Goal: Information Seeking & Learning: Learn about a topic

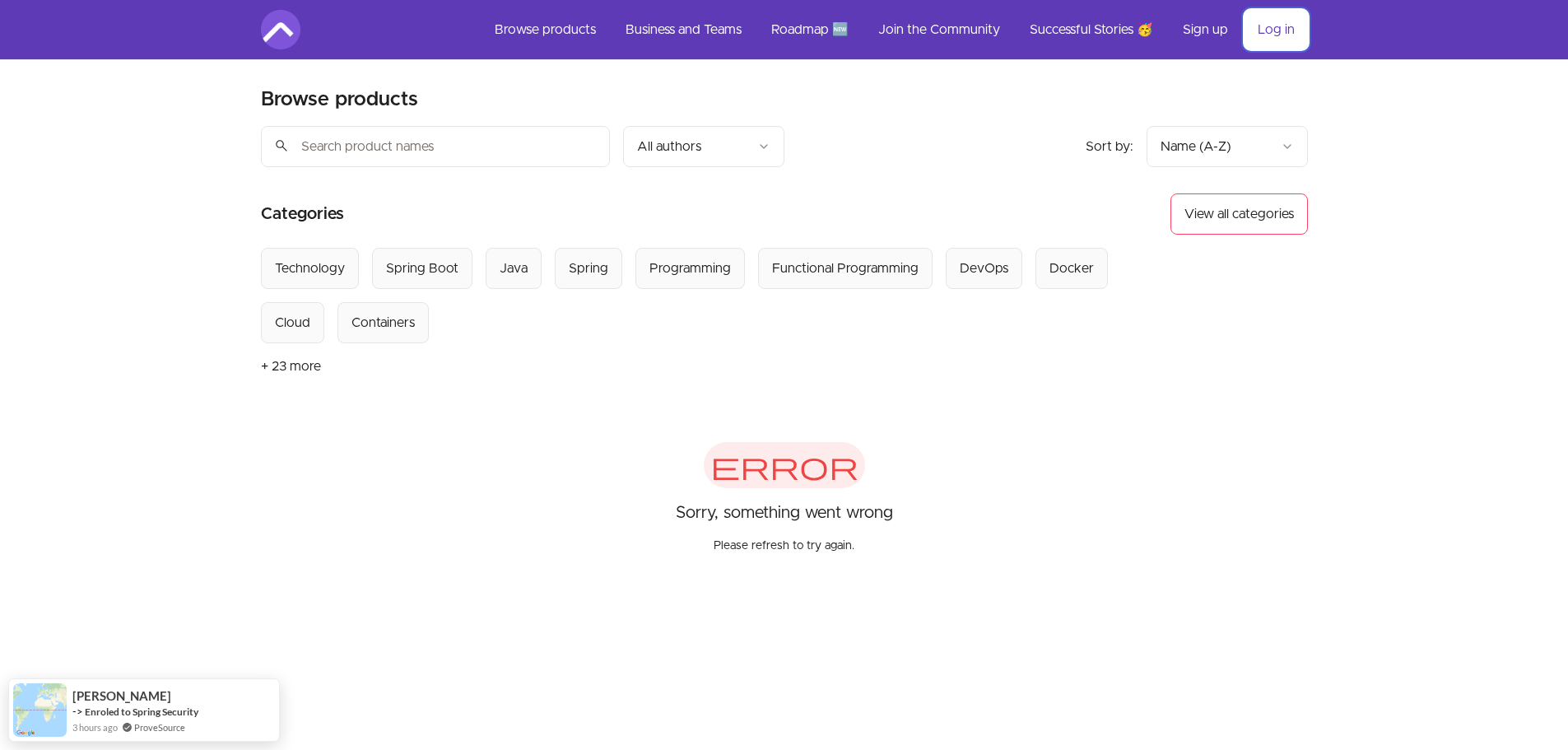
click at [1294, 35] on link "Log in" at bounding box center [1276, 30] width 63 height 40
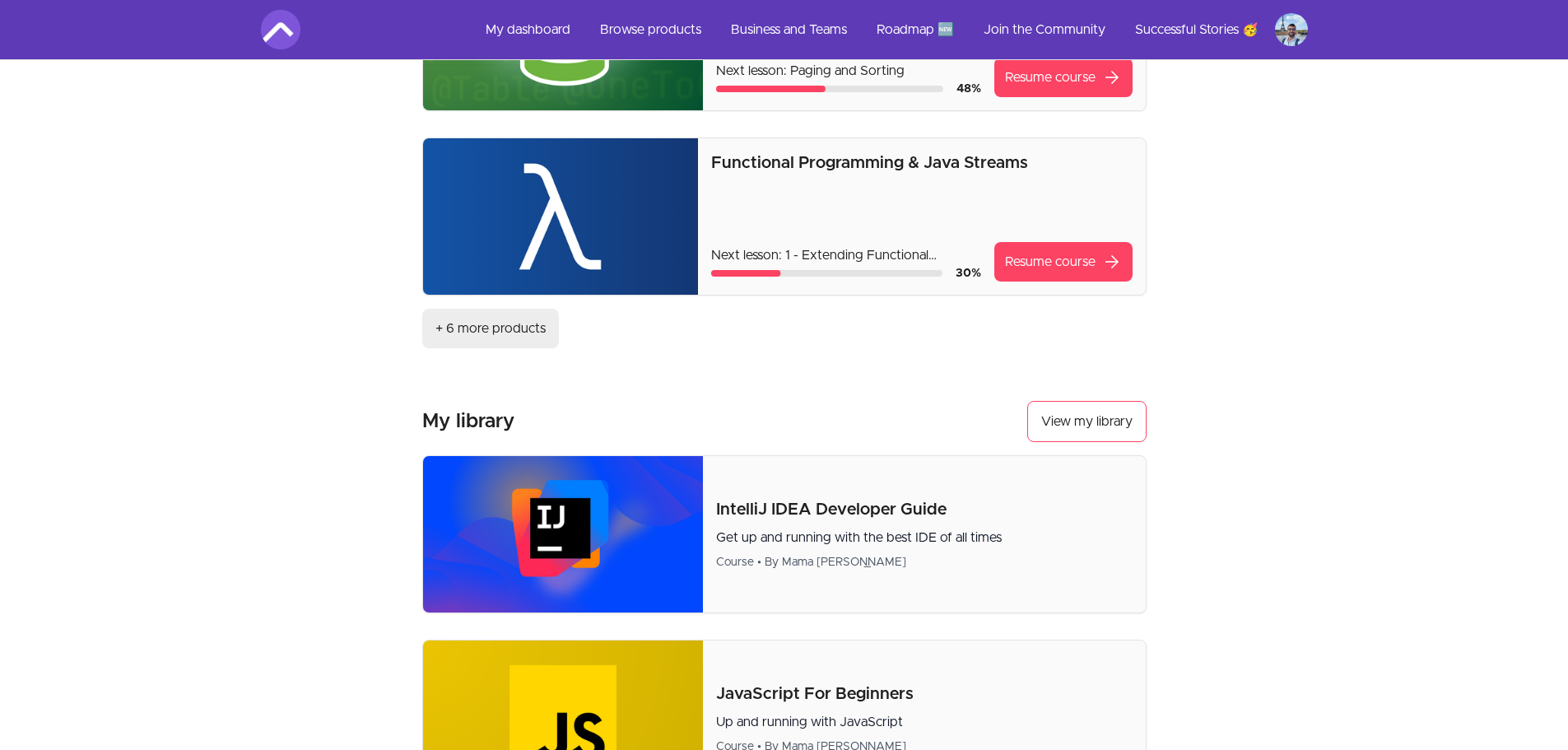
click at [519, 337] on link "+ 6 more products" at bounding box center [490, 329] width 137 height 40
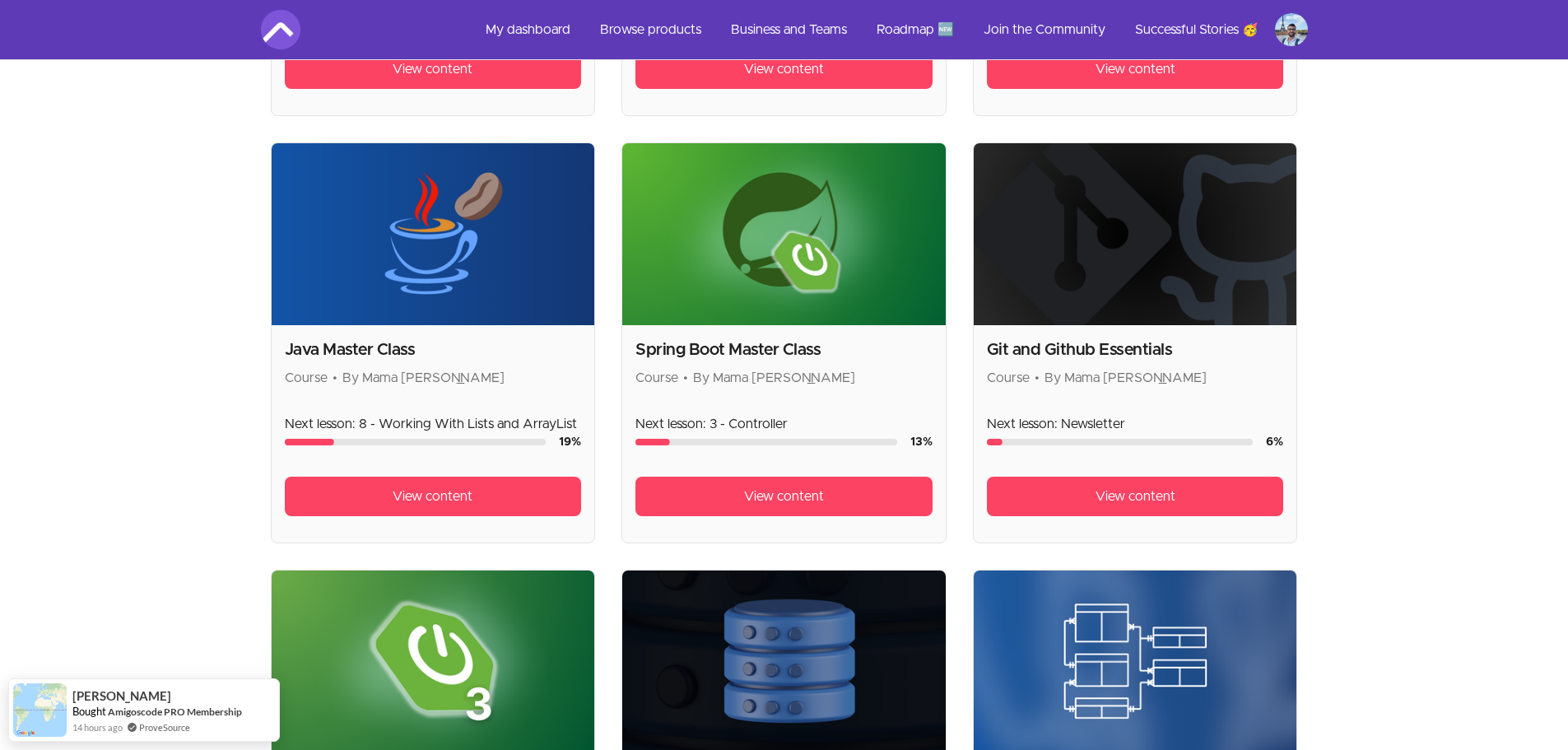
scroll to position [1152, 0]
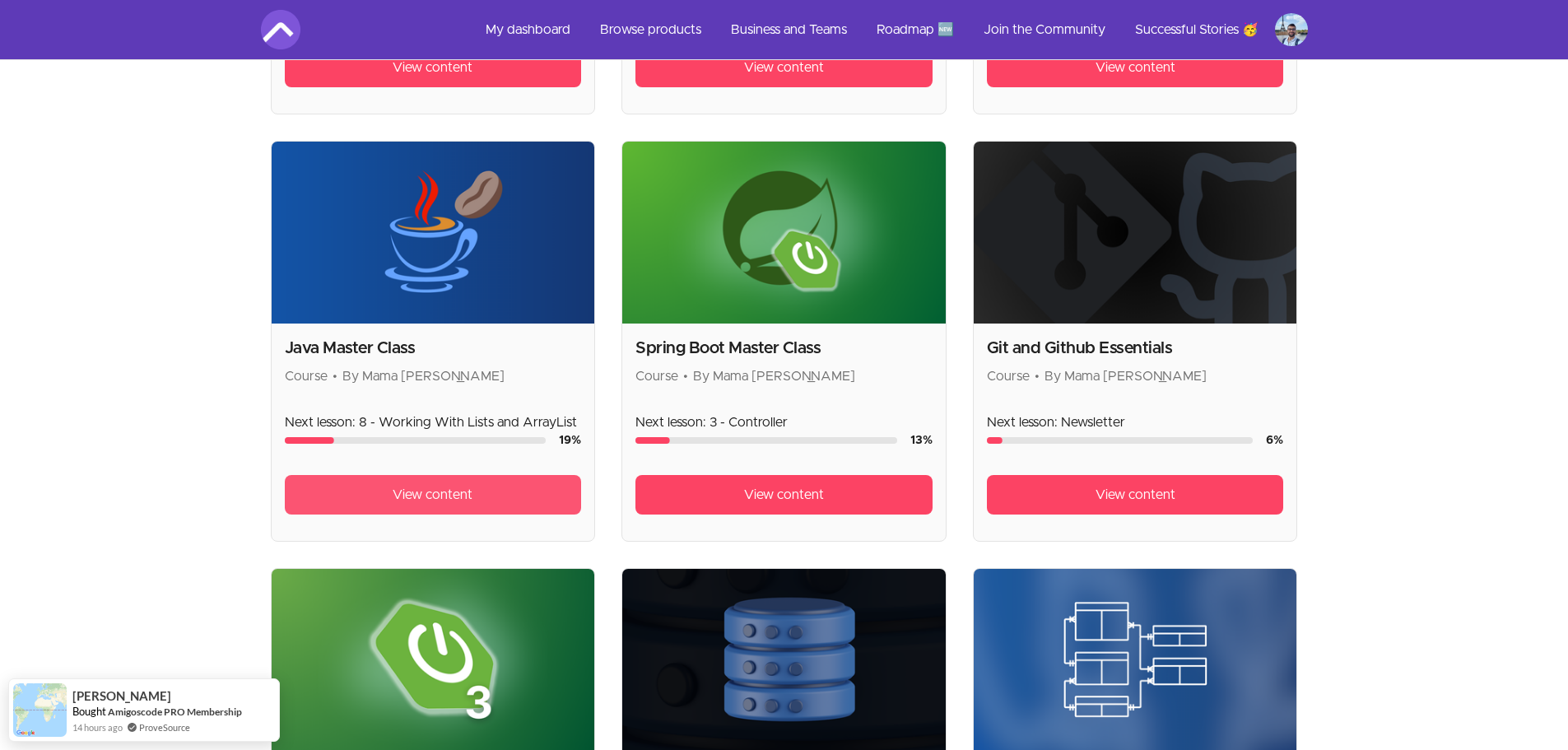
click at [447, 502] on span "View content" at bounding box center [433, 495] width 80 height 20
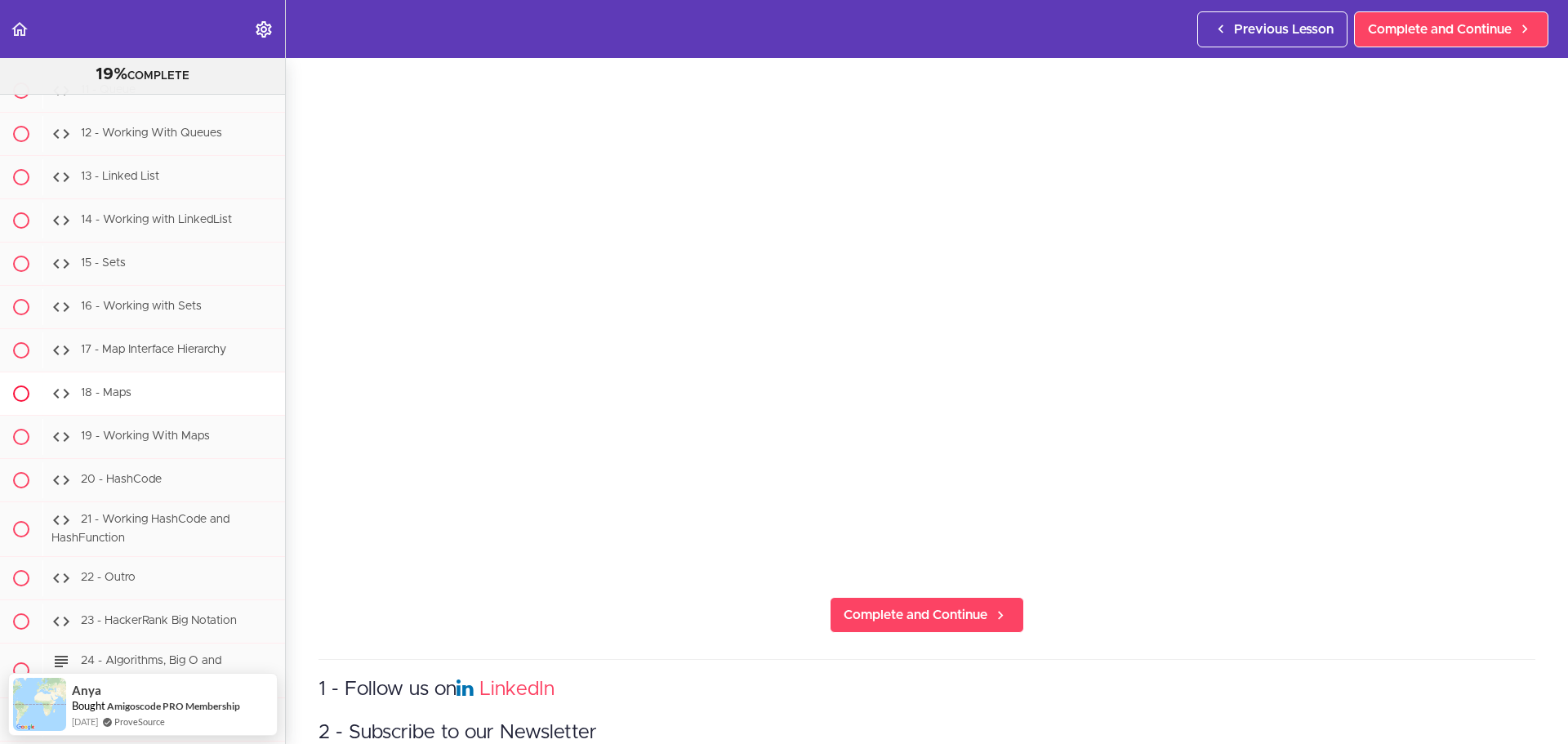
scroll to position [12015, 0]
click at [156, 367] on div "17 - Map Interface Hierarchy" at bounding box center [164, 349] width 243 height 36
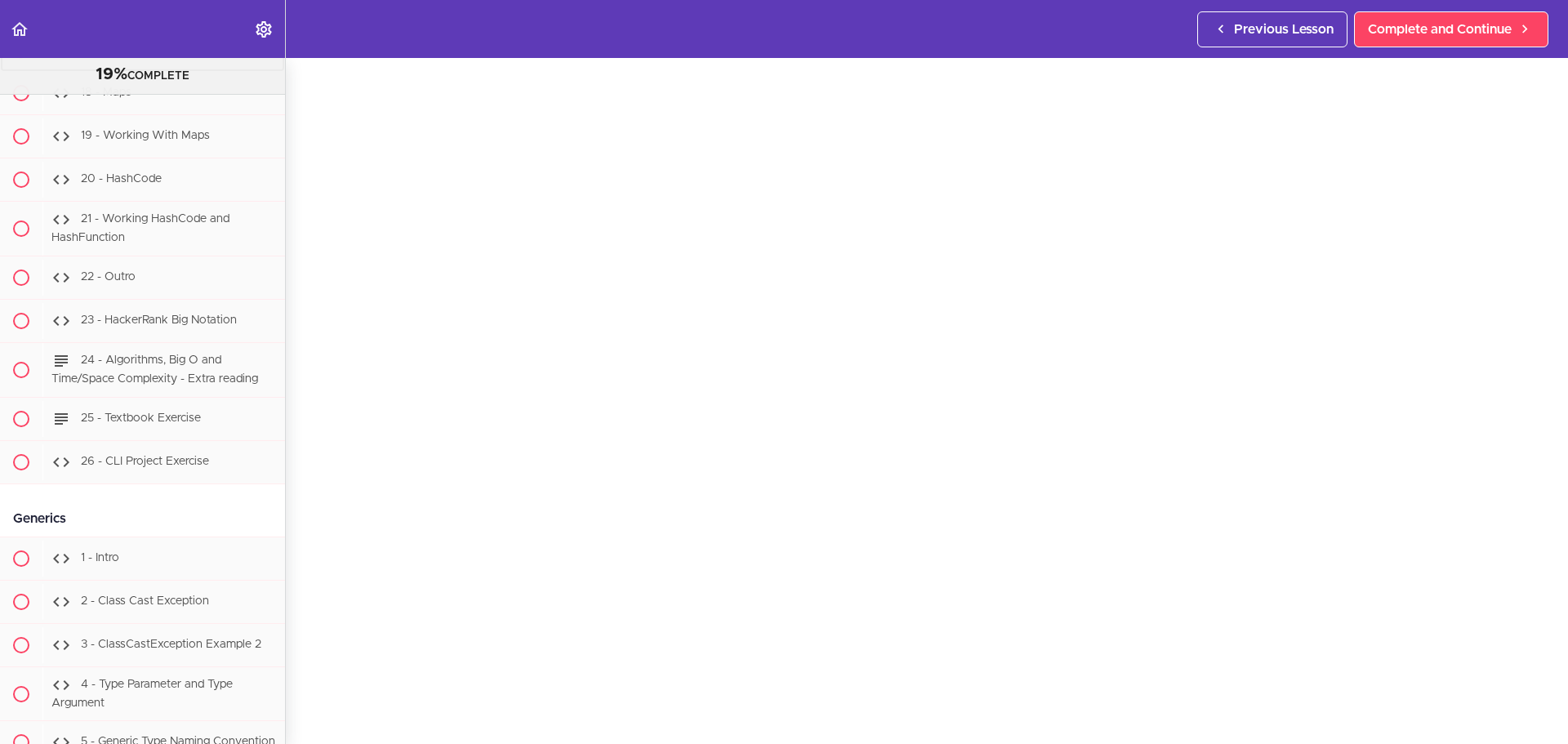
scroll to position [82, 0]
click at [30, 31] on link "Back to course curriculum" at bounding box center [20, 29] width 40 height 58
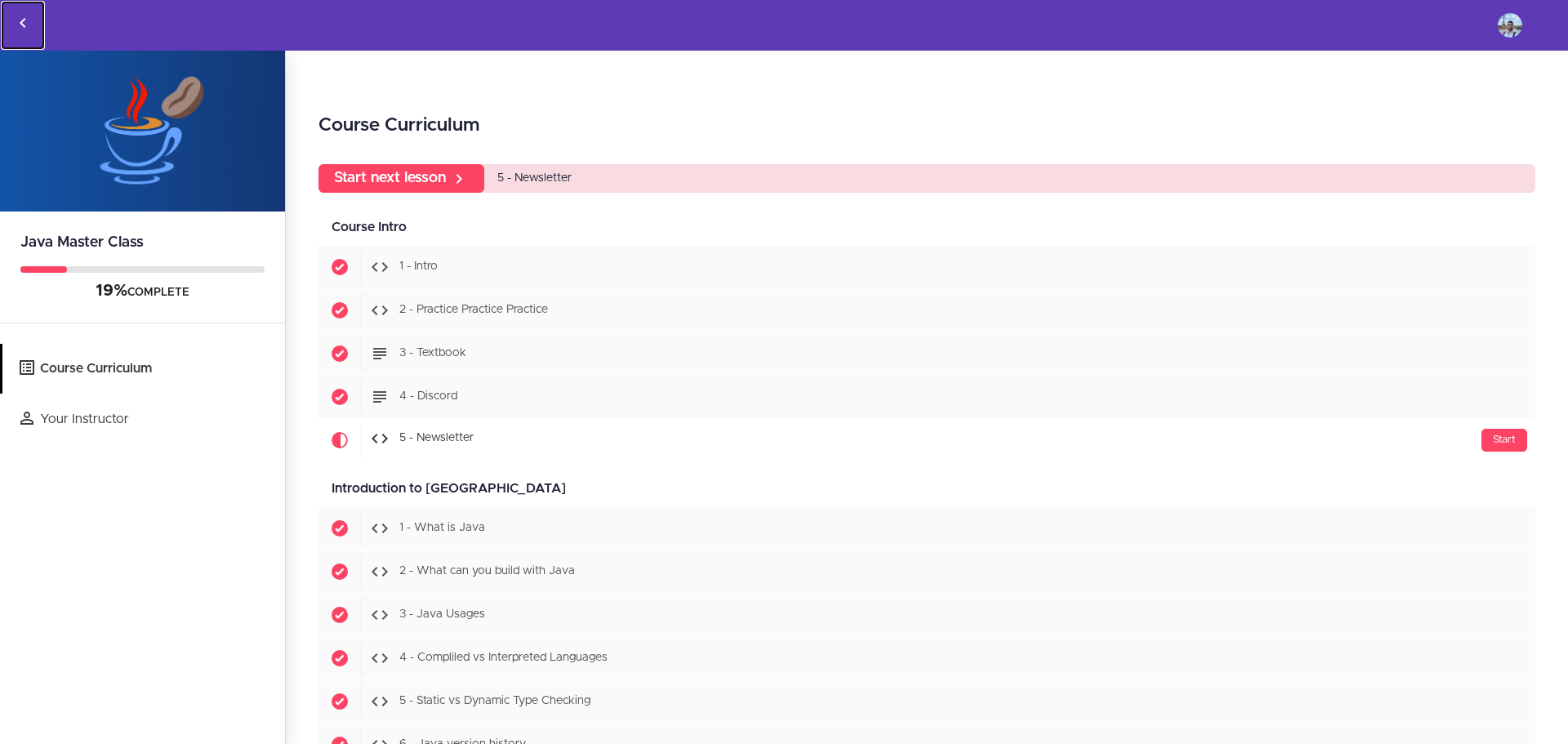
click at [25, 25] on icon "Back to courses" at bounding box center [23, 23] width 20 height 20
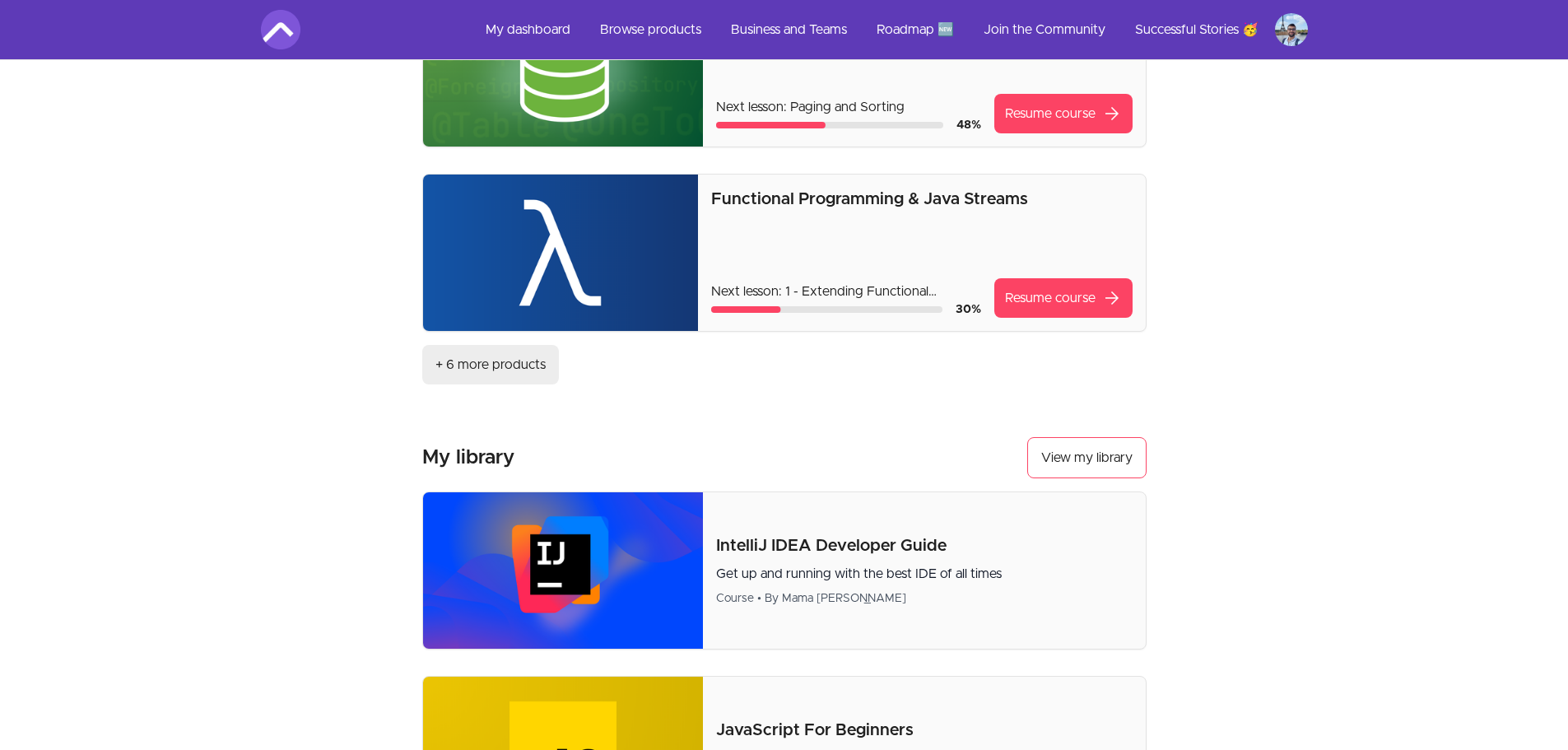
click at [474, 362] on link "+ 6 more products" at bounding box center [490, 365] width 137 height 40
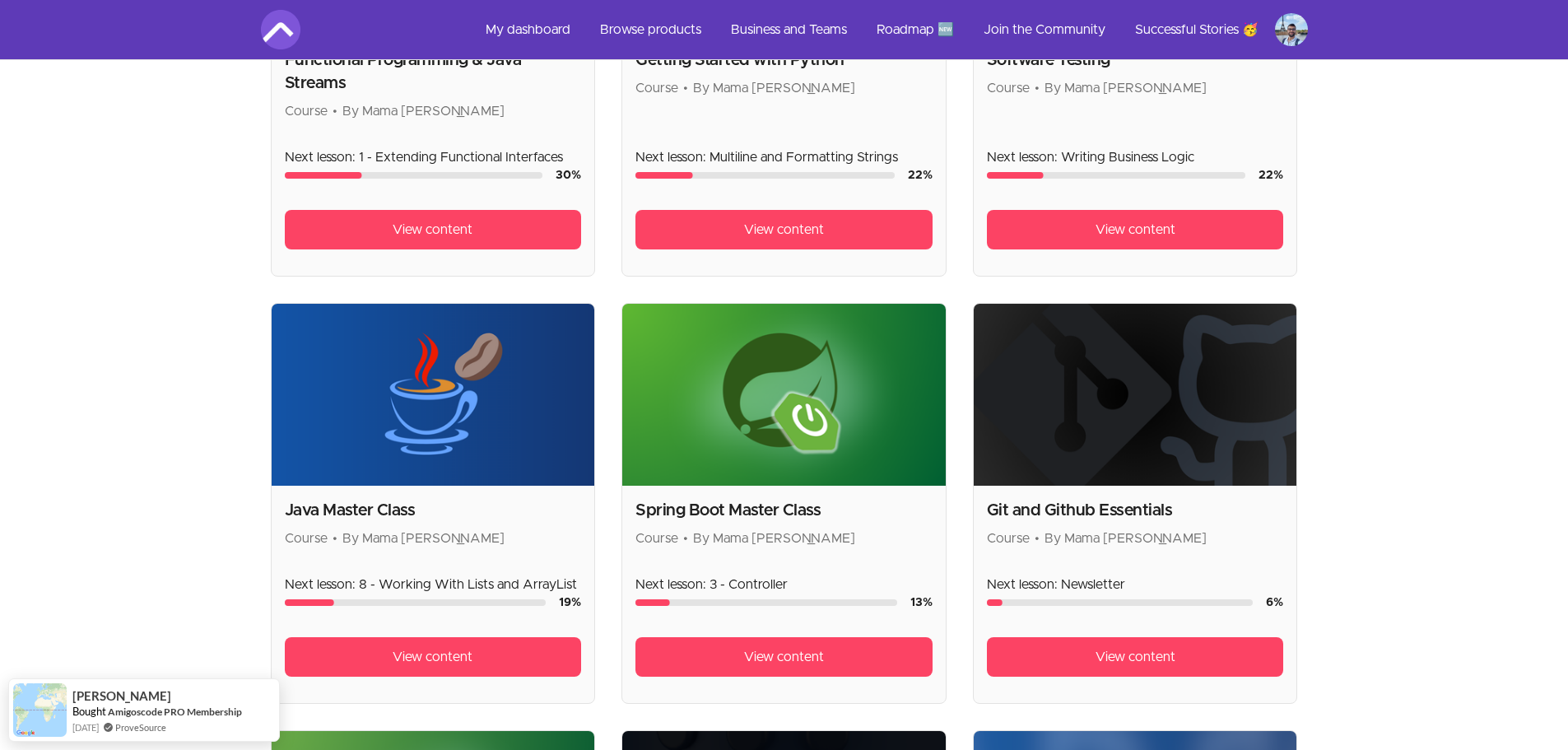
scroll to position [1086, 0]
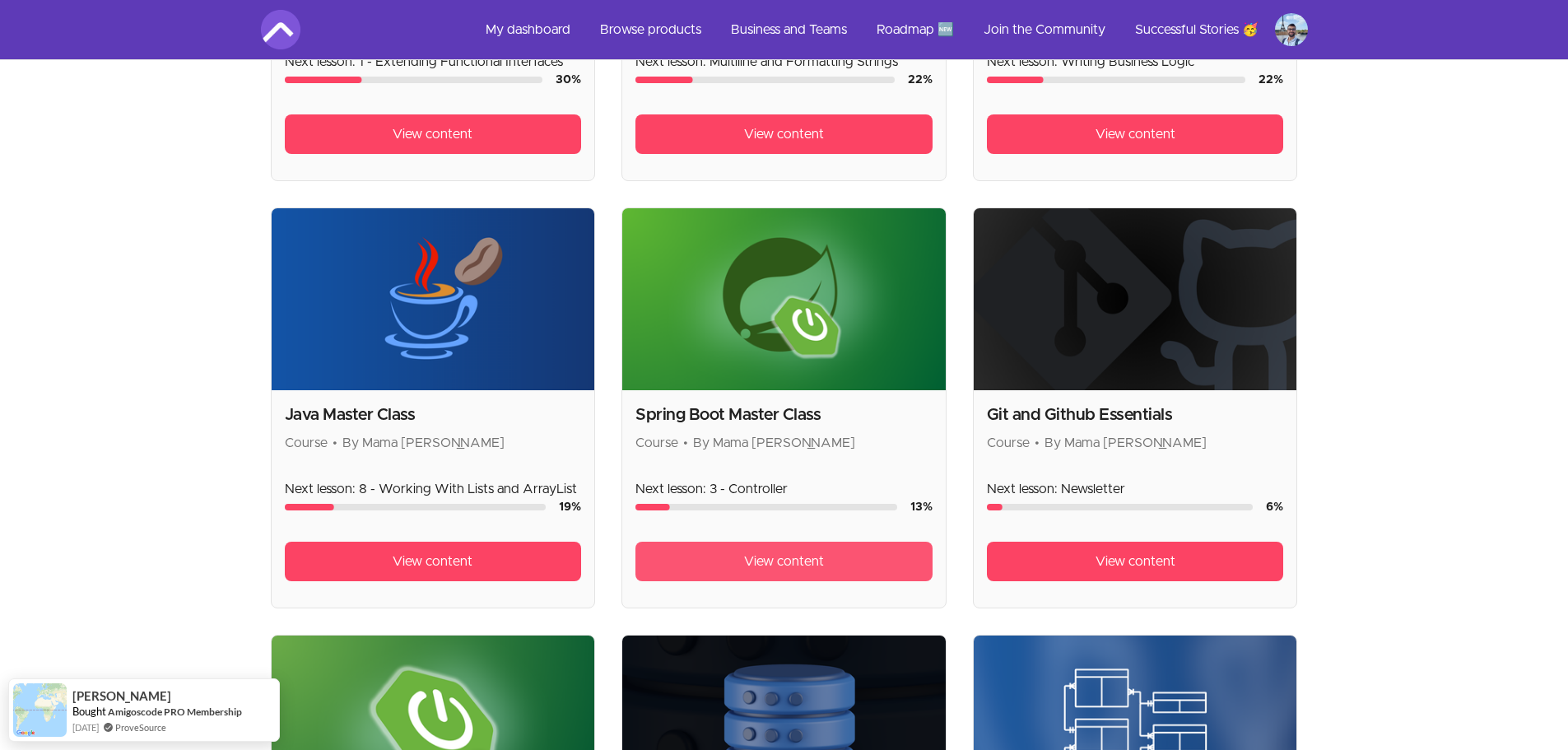
click at [773, 555] on span "View content" at bounding box center [784, 562] width 80 height 20
